Goal: Task Accomplishment & Management: Manage account settings

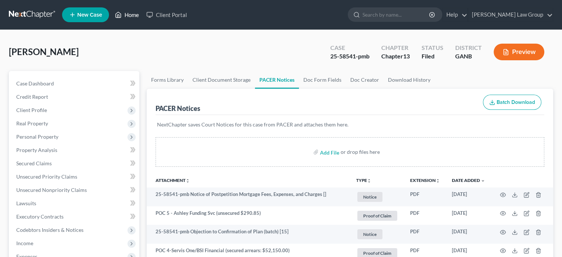
click at [136, 17] on link "Home" at bounding box center [126, 14] width 31 height 13
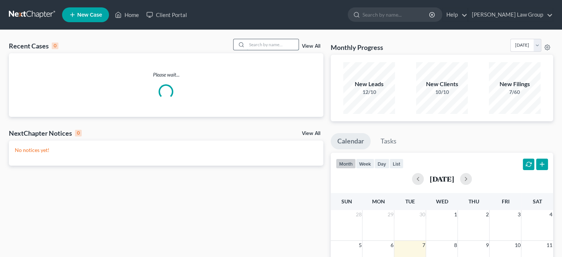
click at [253, 45] on input "search" at bounding box center [273, 44] width 52 height 11
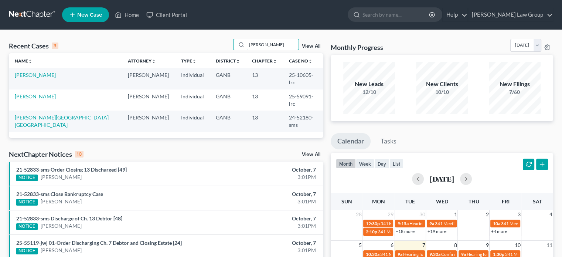
type input "[PERSON_NAME]"
click at [32, 93] on link "[PERSON_NAME]" at bounding box center [35, 96] width 41 height 6
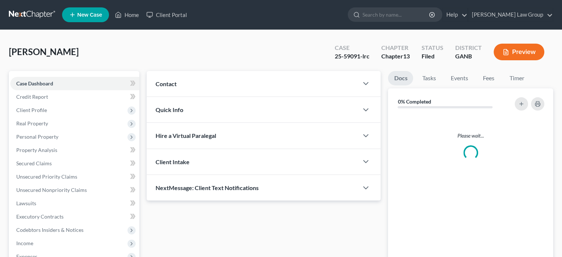
scroll to position [111, 0]
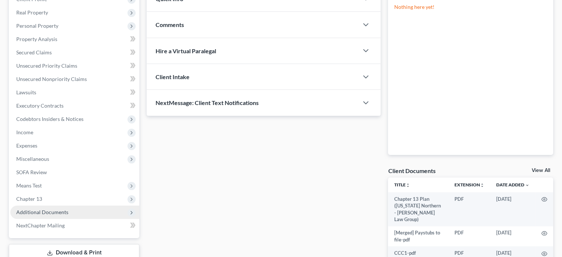
click at [30, 214] on span "Additional Documents" at bounding box center [42, 212] width 52 height 6
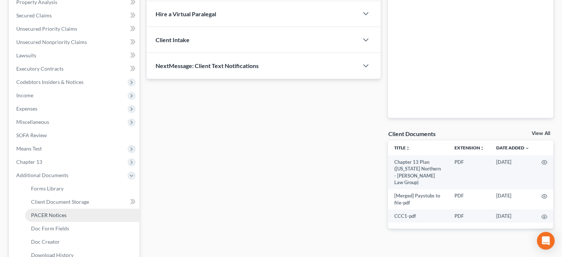
click at [45, 213] on span "PACER Notices" at bounding box center [48, 215] width 35 height 6
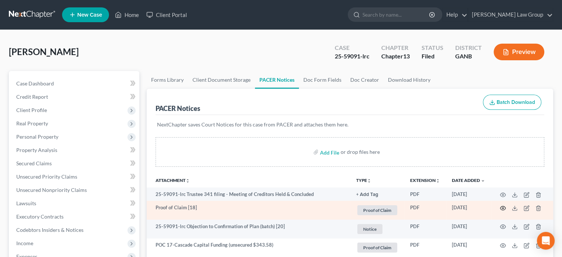
click at [503, 207] on icon "button" at bounding box center [503, 208] width 6 height 6
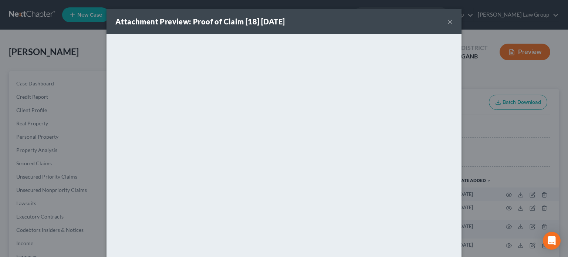
click at [448, 20] on button "×" at bounding box center [449, 21] width 5 height 9
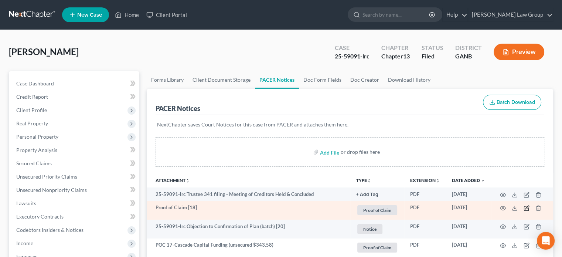
click at [526, 207] on icon "button" at bounding box center [527, 207] width 3 height 3
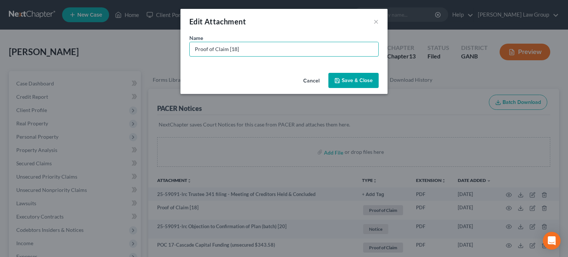
drag, startPoint x: 251, startPoint y: 50, endPoint x: 15, endPoint y: 42, distance: 236.3
click at [15, 42] on div "Edit Attachment × Name * Proof of Claim [18] Cancel Save & Close" at bounding box center [284, 128] width 568 height 257
type input "POC 18- Heights Finance (secured $9,357.20)"
click at [352, 85] on button "Save & Close" at bounding box center [353, 81] width 50 height 16
